Goal: Transaction & Acquisition: Purchase product/service

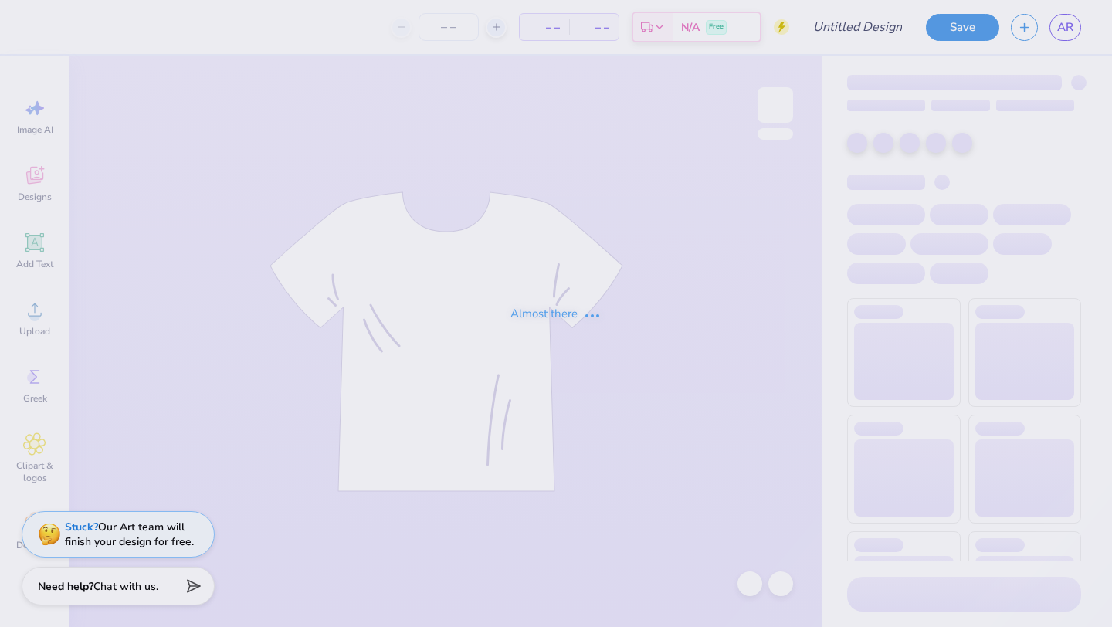
type input "formal"
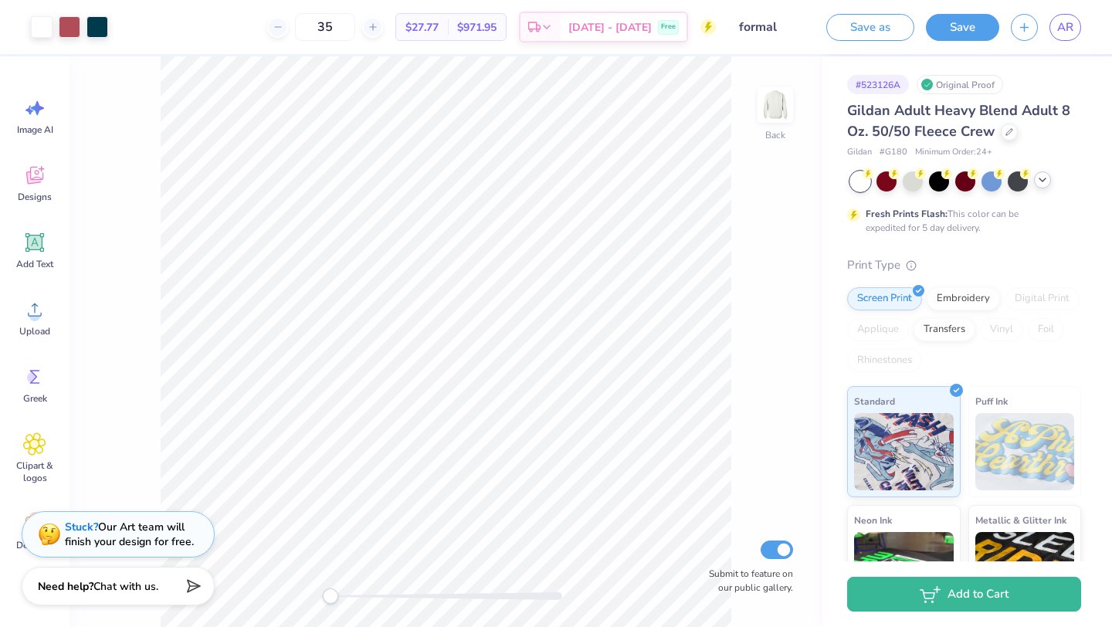
click at [1044, 183] on icon at bounding box center [1043, 180] width 12 height 12
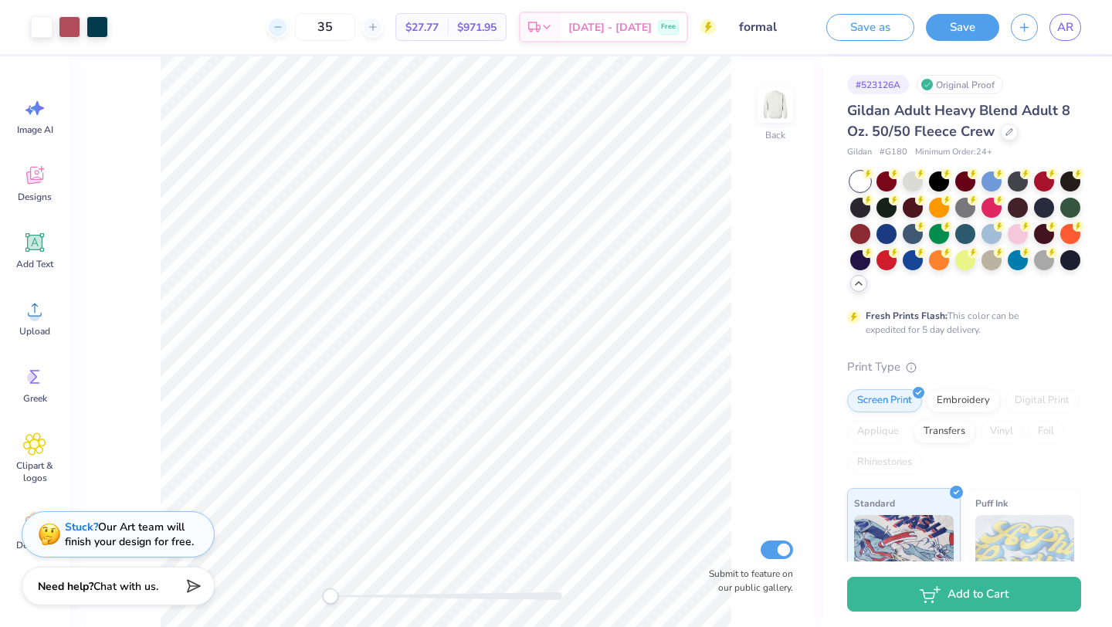
click at [288, 22] on div at bounding box center [277, 27] width 21 height 21
click at [288, 23] on div at bounding box center [277, 27] width 21 height 21
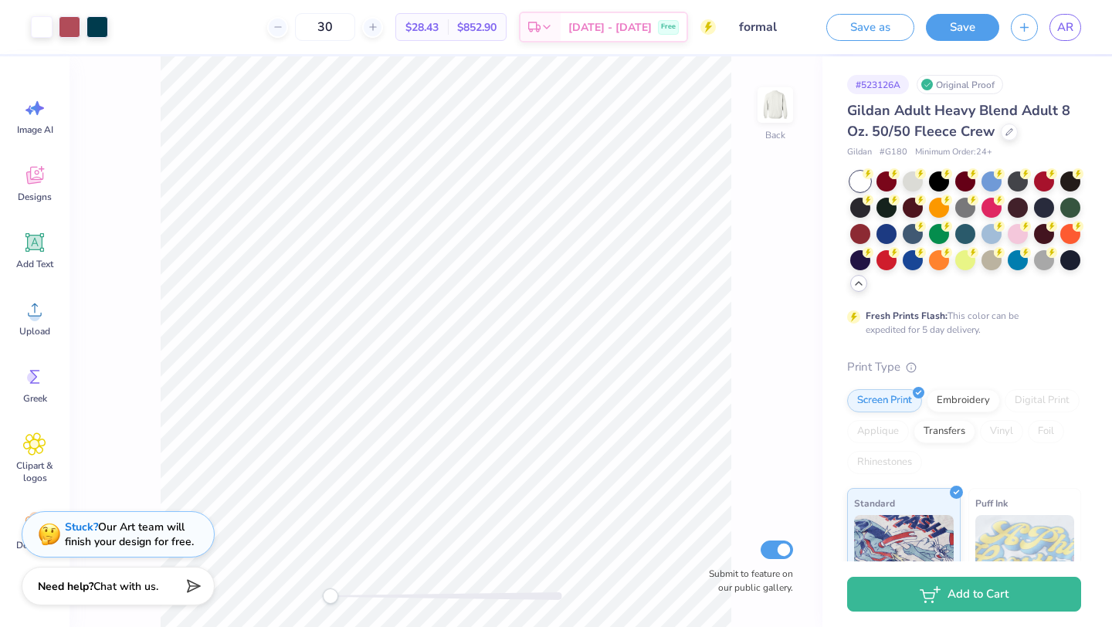
click at [474, 48] on div "30 $28.43 Per Item $852.90 Total Est. Delivery [DATE] - [DATE] Free" at bounding box center [418, 27] width 596 height 54
click at [355, 31] on input "30" at bounding box center [325, 27] width 60 height 28
type input "3"
type input "4"
click at [355, 23] on input "25" at bounding box center [325, 27] width 60 height 28
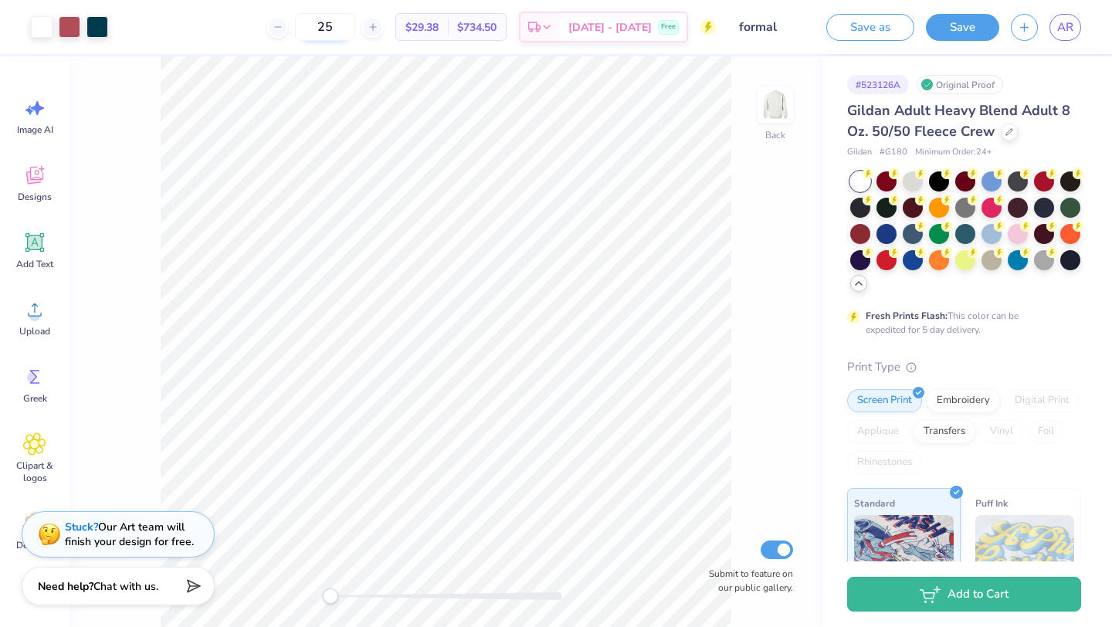
type input "2"
type input "30"
click at [949, 394] on div "Embroidery" at bounding box center [963, 398] width 73 height 23
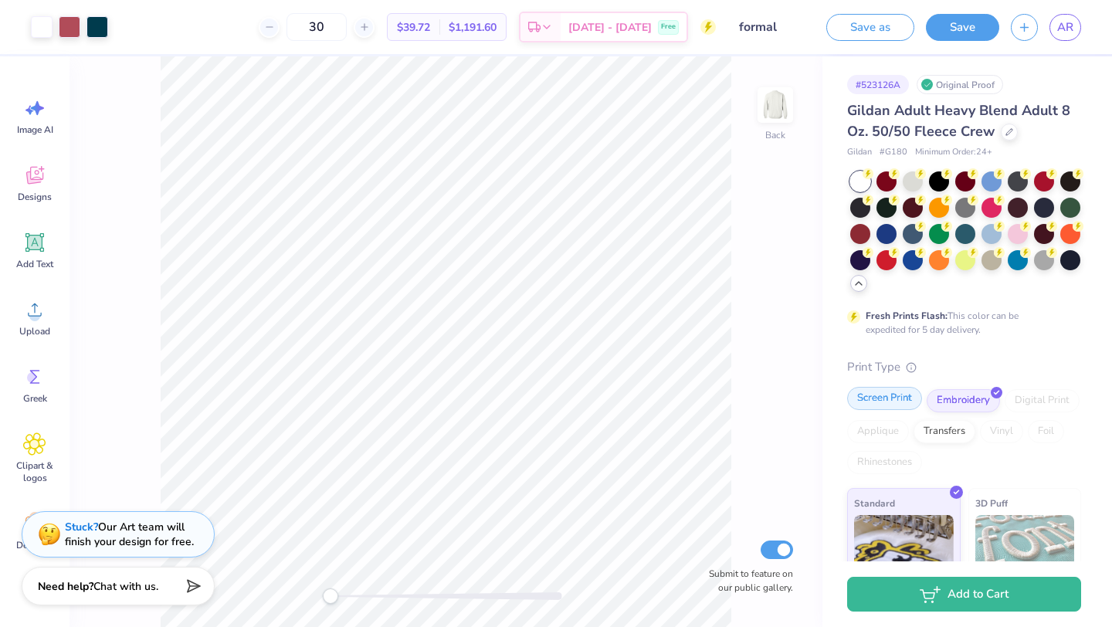
click at [901, 407] on div "Screen Print" at bounding box center [884, 398] width 75 height 23
